Goal: Check status: Check status

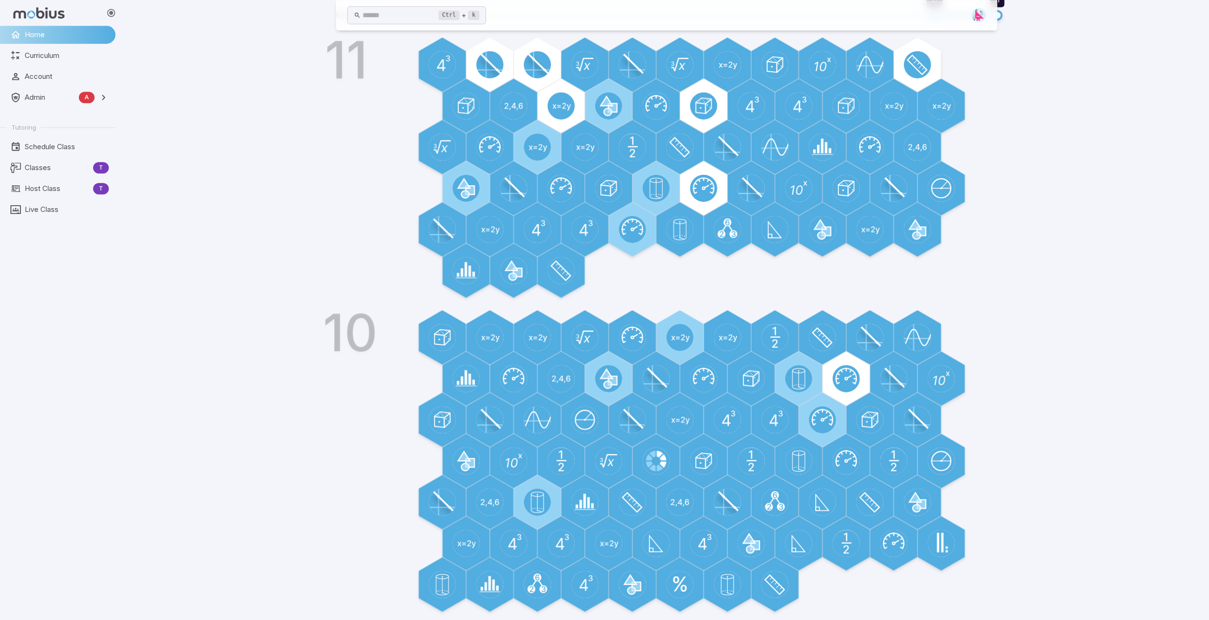
scroll to position [500, 0]
